Goal: Transaction & Acquisition: Purchase product/service

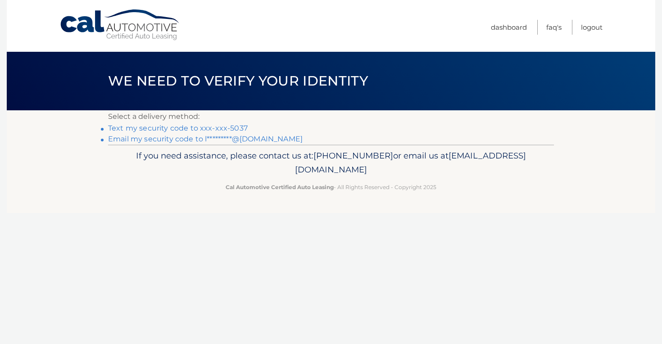
click at [205, 128] on link "Text my security code to xxx-xxx-5037" at bounding box center [178, 128] width 140 height 9
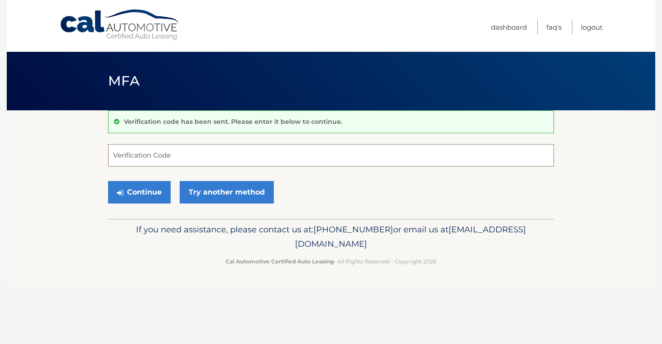
click at [185, 152] on input "Verification Code" at bounding box center [331, 155] width 446 height 23
type input "212115"
click at [127, 188] on button "Continue" at bounding box center [139, 192] width 63 height 23
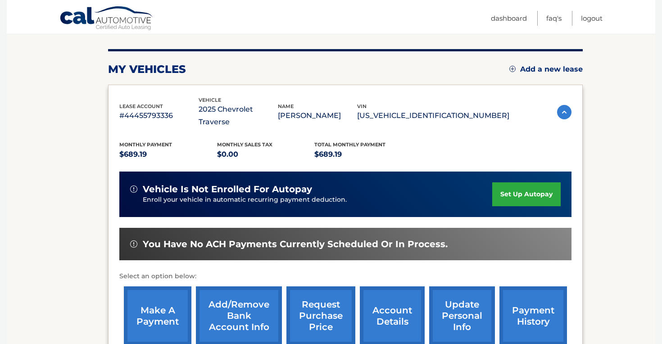
scroll to position [106, 0]
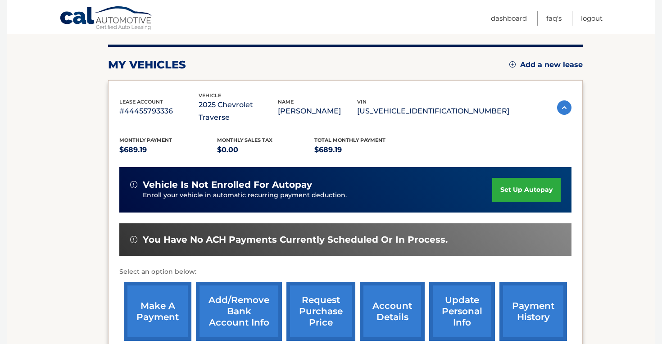
click at [145, 296] on link "make a payment" at bounding box center [158, 311] width 68 height 59
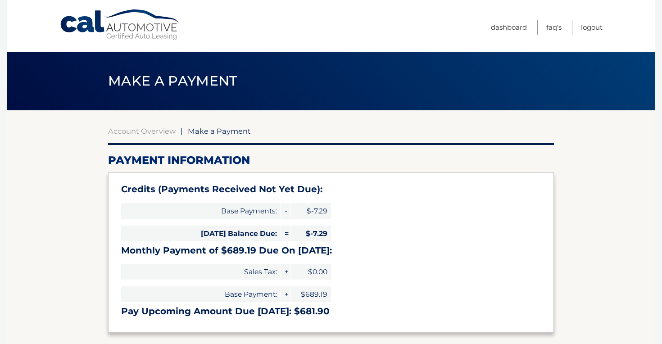
select select "YzE5YmU2NjMtNjI5NC00ZTc5LWEzMGEtMGU4YTE4ZmQyMWNl"
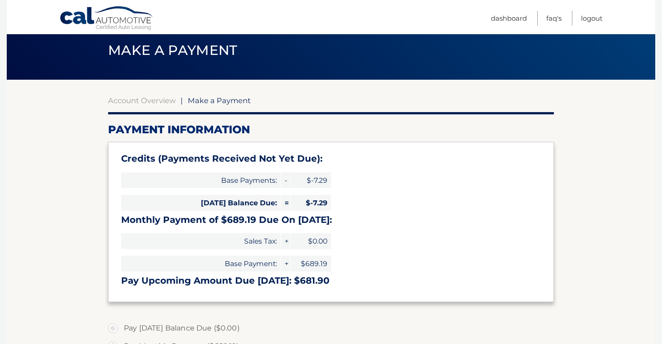
scroll to position [25, 0]
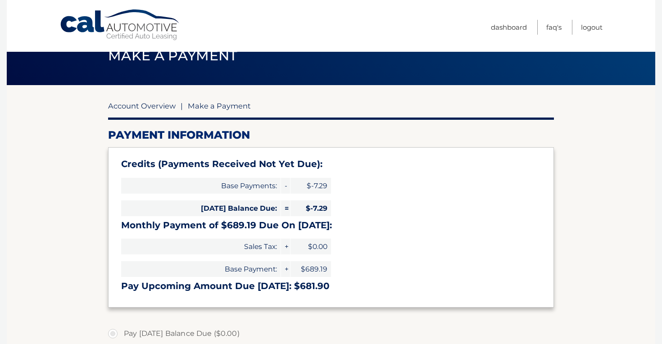
click at [155, 105] on link "Account Overview" at bounding box center [142, 105] width 68 height 9
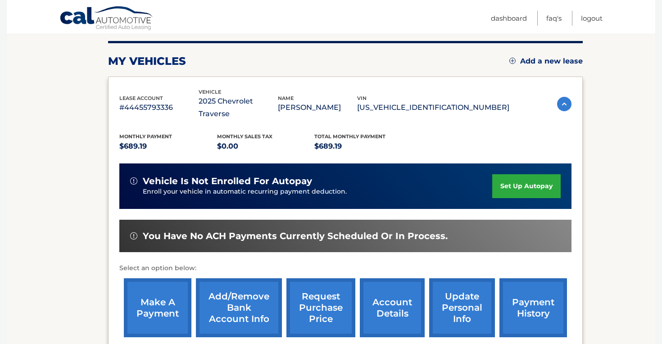
scroll to position [110, 0]
click at [151, 285] on link "make a payment" at bounding box center [158, 307] width 68 height 59
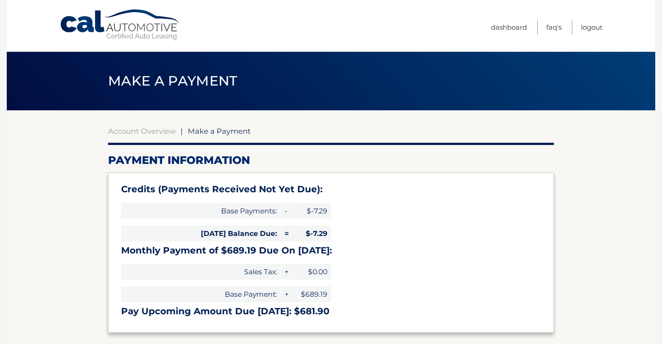
select select "YzE5YmU2NjMtNjI5NC00ZTc5LWEzMGEtMGU4YTE4ZmQyMWNl"
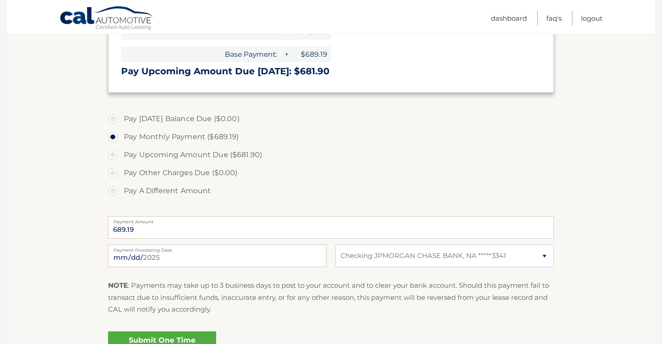
scroll to position [241, 0]
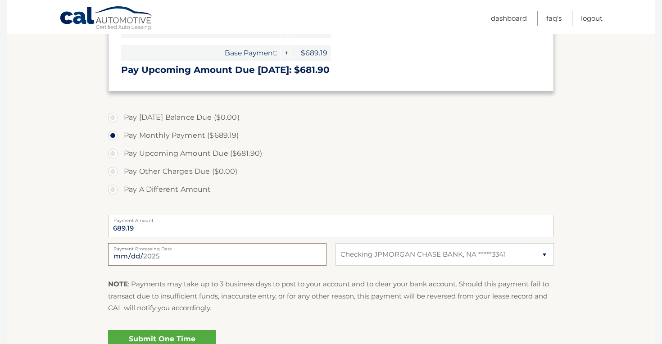
click at [120, 253] on input "[DATE]" at bounding box center [217, 254] width 218 height 23
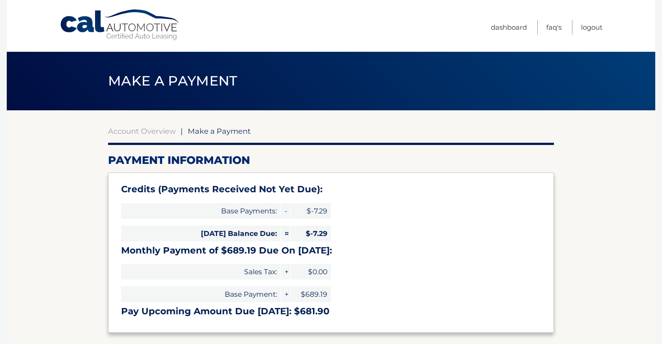
scroll to position [0, 0]
click at [144, 131] on link "Account Overview" at bounding box center [142, 130] width 68 height 9
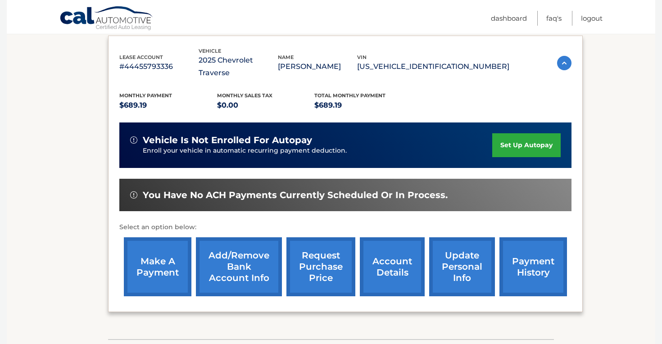
scroll to position [149, 0]
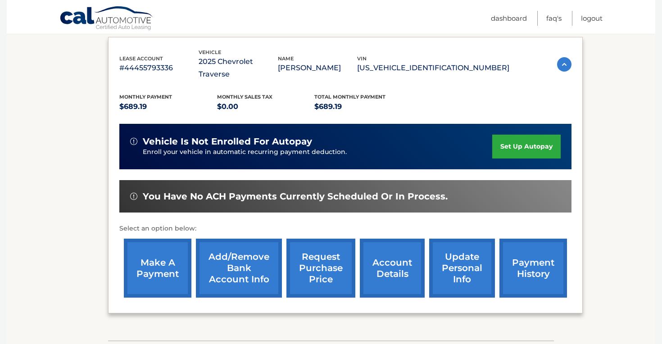
click at [167, 245] on link "make a payment" at bounding box center [158, 268] width 68 height 59
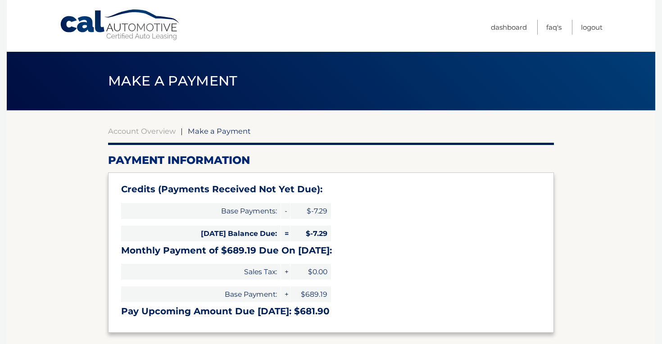
select select "YzE5YmU2NjMtNjI5NC00ZTc5LWEzMGEtMGU4YTE4ZmQyMWNl"
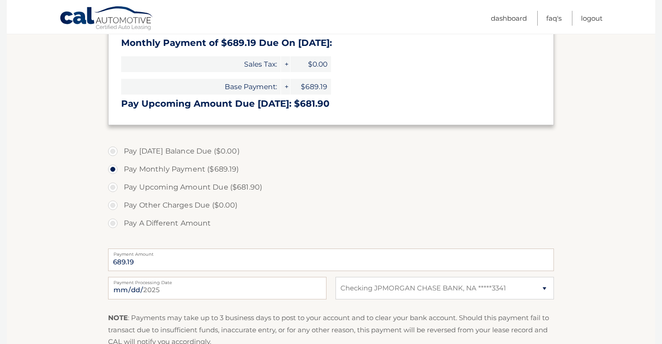
scroll to position [209, 0]
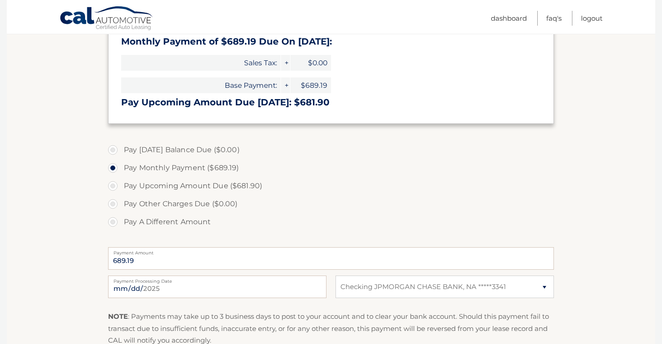
click at [162, 279] on label "Payment Processing Date" at bounding box center [217, 278] width 218 height 7
click at [162, 279] on input "[DATE]" at bounding box center [217, 286] width 218 height 23
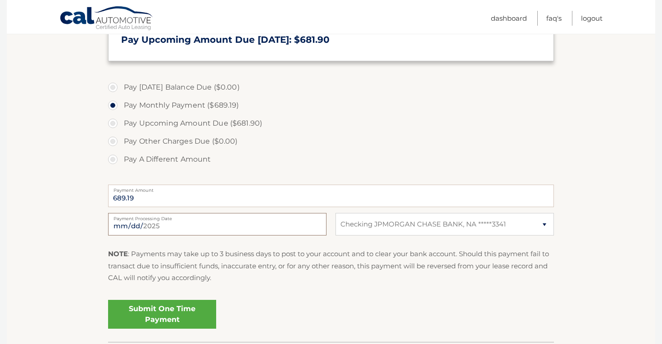
scroll to position [272, 0]
click at [156, 226] on input "2025-09-13" at bounding box center [217, 223] width 218 height 23
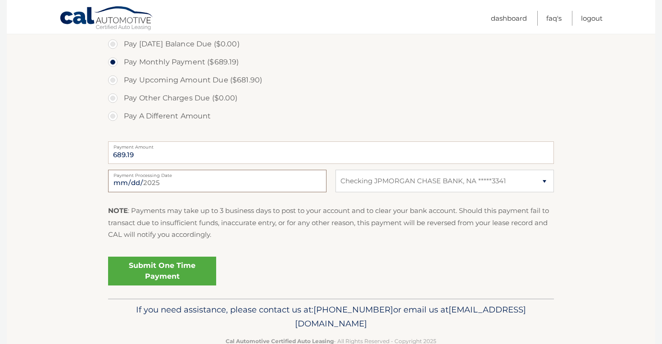
scroll to position [312, 0]
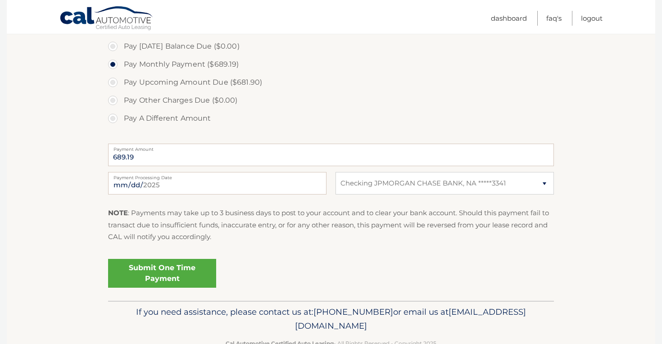
drag, startPoint x: 216, startPoint y: 227, endPoint x: 212, endPoint y: 220, distance: 7.7
click at [216, 226] on p "NOTE : Payments may take up to 3 business days to post to your account and to c…" at bounding box center [331, 225] width 446 height 36
click at [155, 181] on input "2025-09-13" at bounding box center [217, 183] width 218 height 23
type input "2025-10-10"
click at [214, 229] on p "NOTE : Payments may take up to 3 business days to post to your account and to c…" at bounding box center [331, 225] width 446 height 36
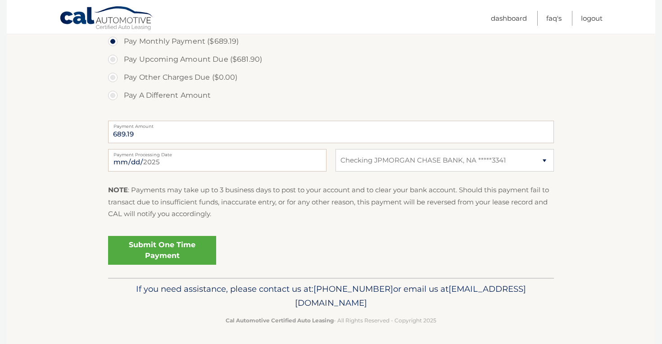
scroll to position [335, 0]
click at [186, 249] on link "Submit One Time Payment" at bounding box center [162, 250] width 108 height 29
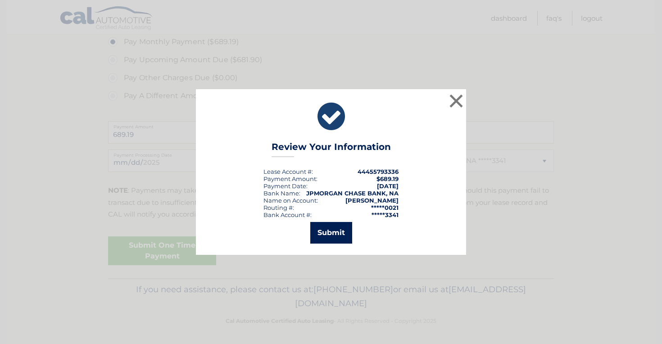
click at [320, 238] on button "Submit" at bounding box center [331, 233] width 42 height 22
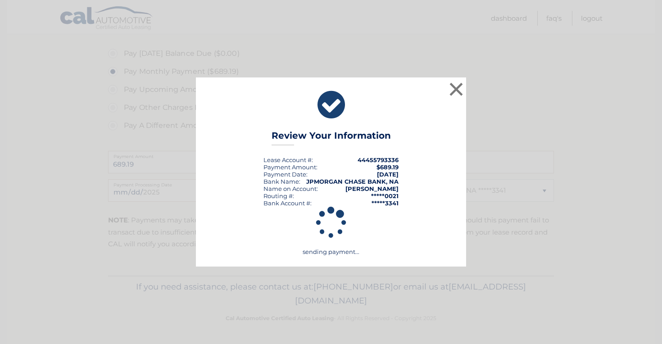
scroll to position [302, 0]
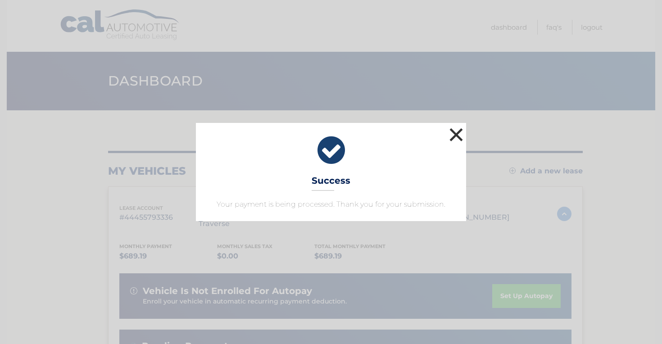
click at [448, 134] on button "×" at bounding box center [456, 135] width 18 height 18
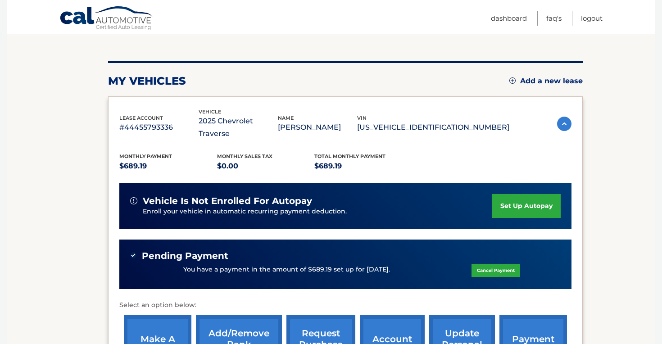
scroll to position [87, 0]
